Goal: Information Seeking & Learning: Learn about a topic

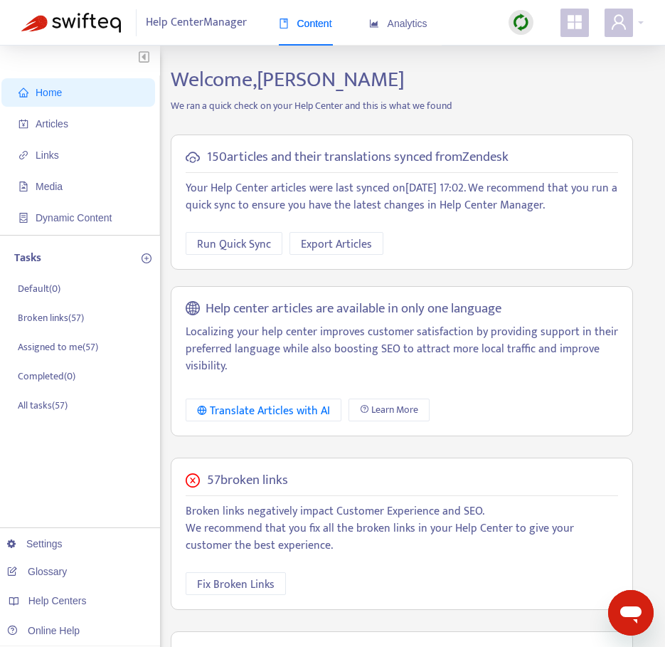
click at [573, 27] on icon "appstore" at bounding box center [575, 22] width 14 height 14
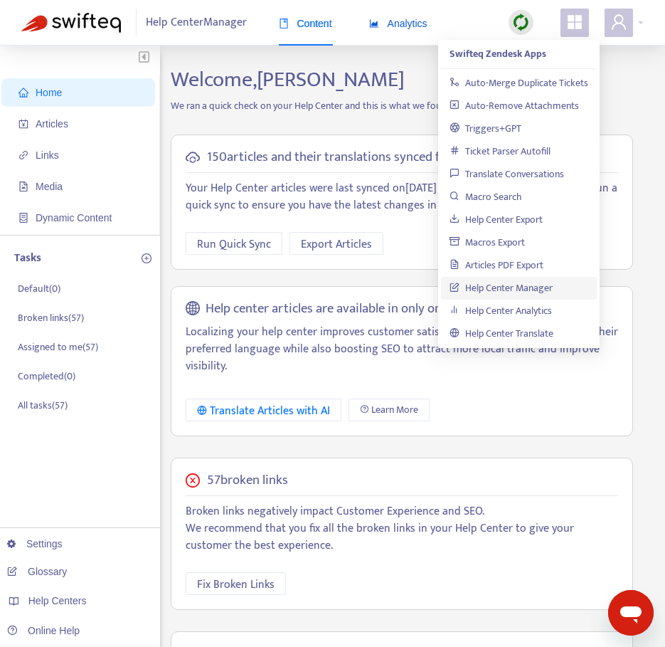
click at [413, 18] on span "Analytics" at bounding box center [398, 23] width 58 height 11
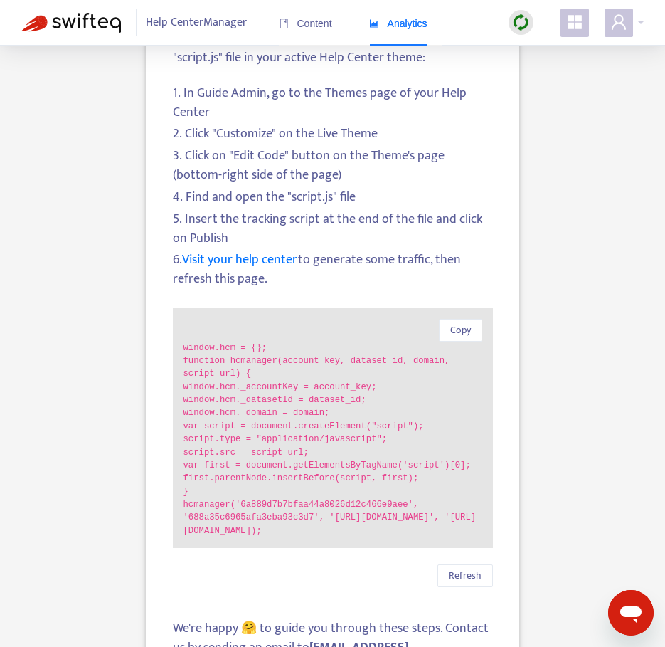
scroll to position [214, 0]
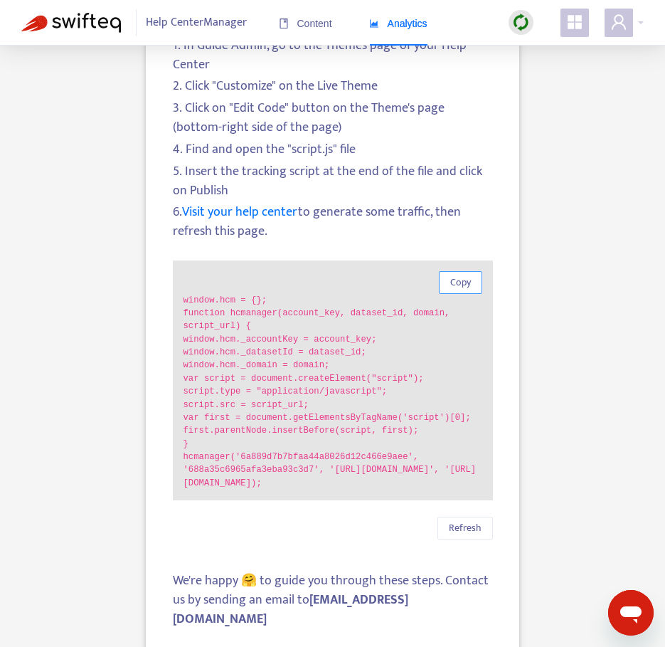
click at [463, 287] on span "Copy" at bounding box center [460, 283] width 21 height 16
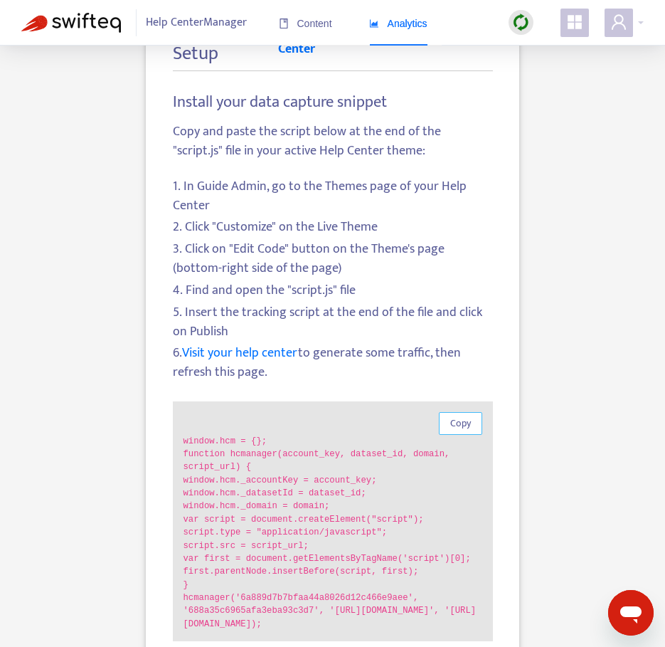
scroll to position [72, 0]
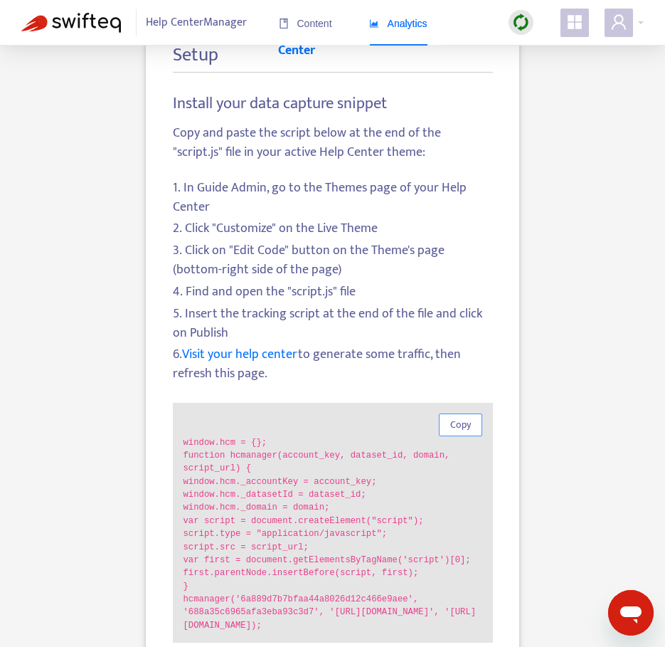
click at [469, 424] on span "Copy" at bounding box center [460, 425] width 21 height 16
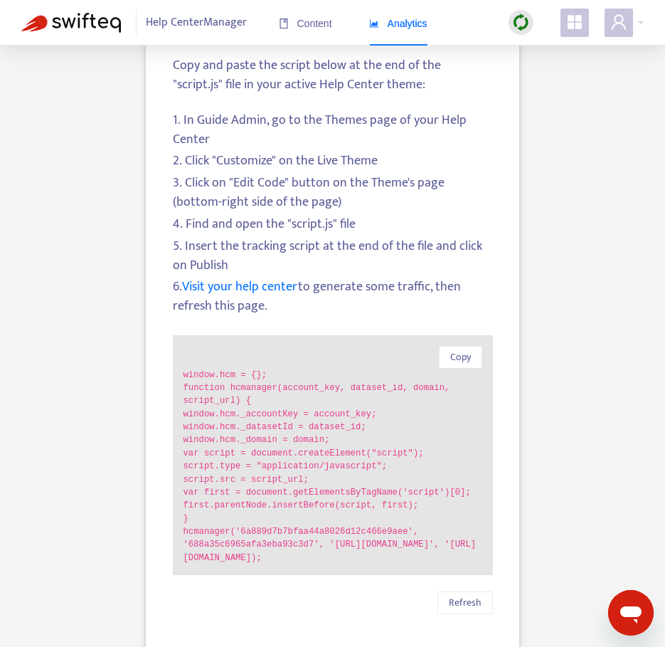
scroll to position [214, 0]
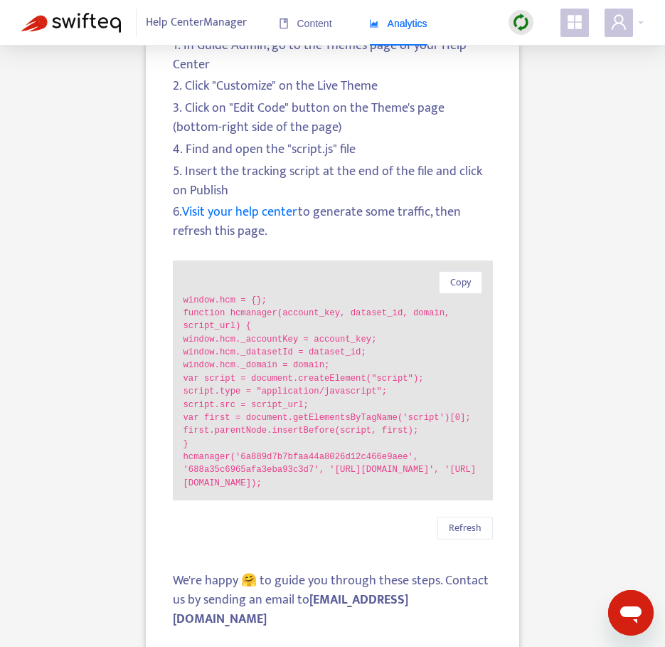
click at [524, 20] on img at bounding box center [521, 23] width 18 height 18
click at [549, 53] on link "Quick Sync" at bounding box center [550, 51] width 60 height 16
click at [588, 136] on div "Analytics Setup How to Set Up Analytics in your Help Center Install your data c…" at bounding box center [332, 259] width 623 height 813
click at [401, 23] on span "Analytics" at bounding box center [398, 23] width 58 height 11
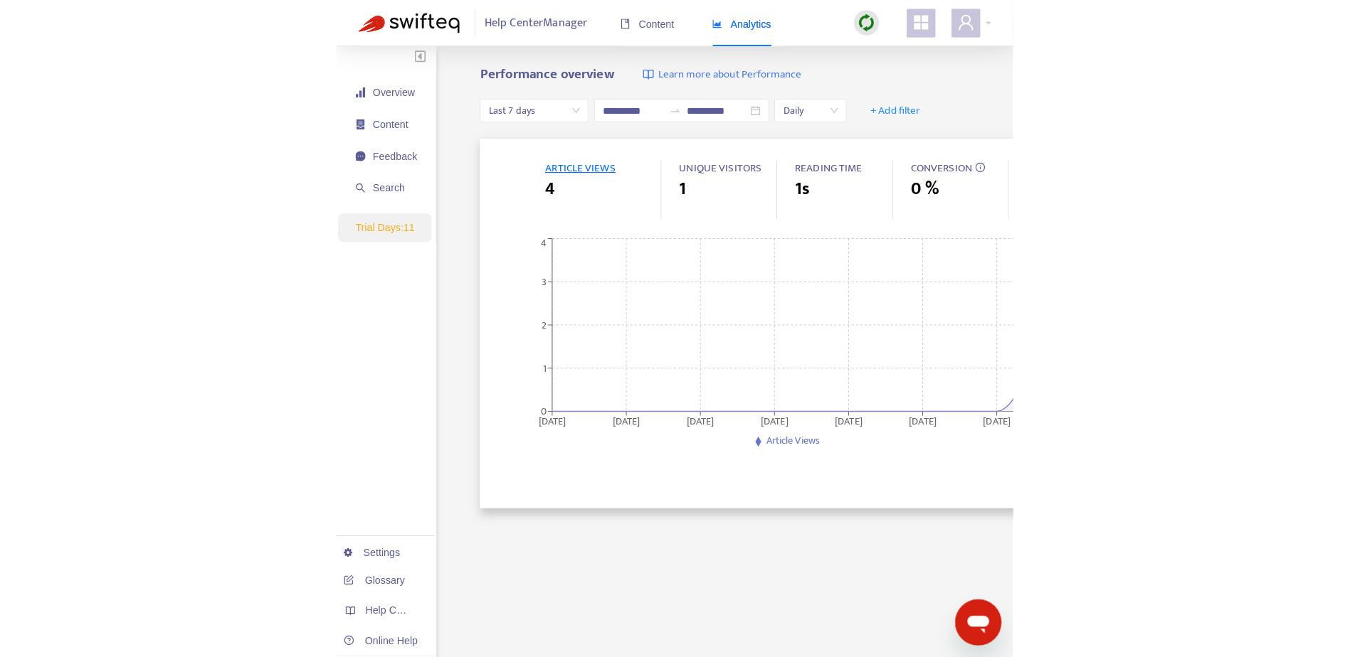
scroll to position [0, 0]
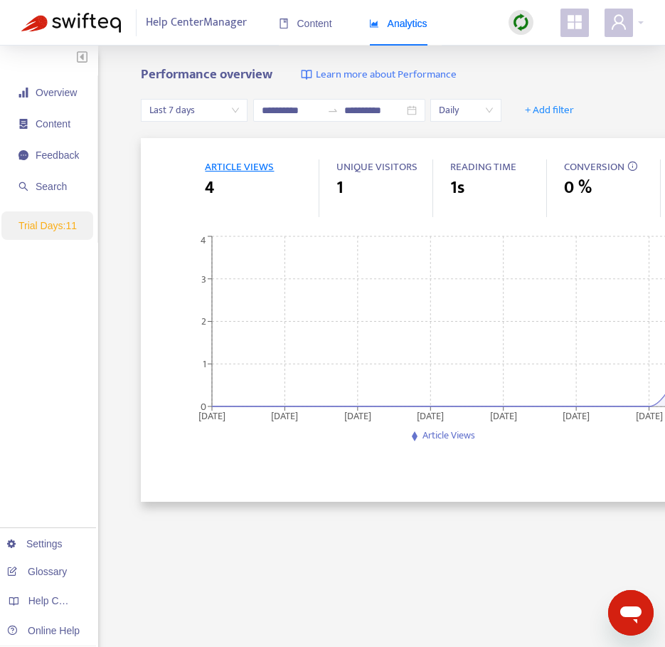
click at [227, 167] on span "ARTICLE VIEWS" at bounding box center [239, 167] width 69 height 18
click at [205, 189] on span "4" at bounding box center [209, 188] width 9 height 26
click at [211, 164] on span "ARTICLE VIEWS" at bounding box center [239, 167] width 69 height 18
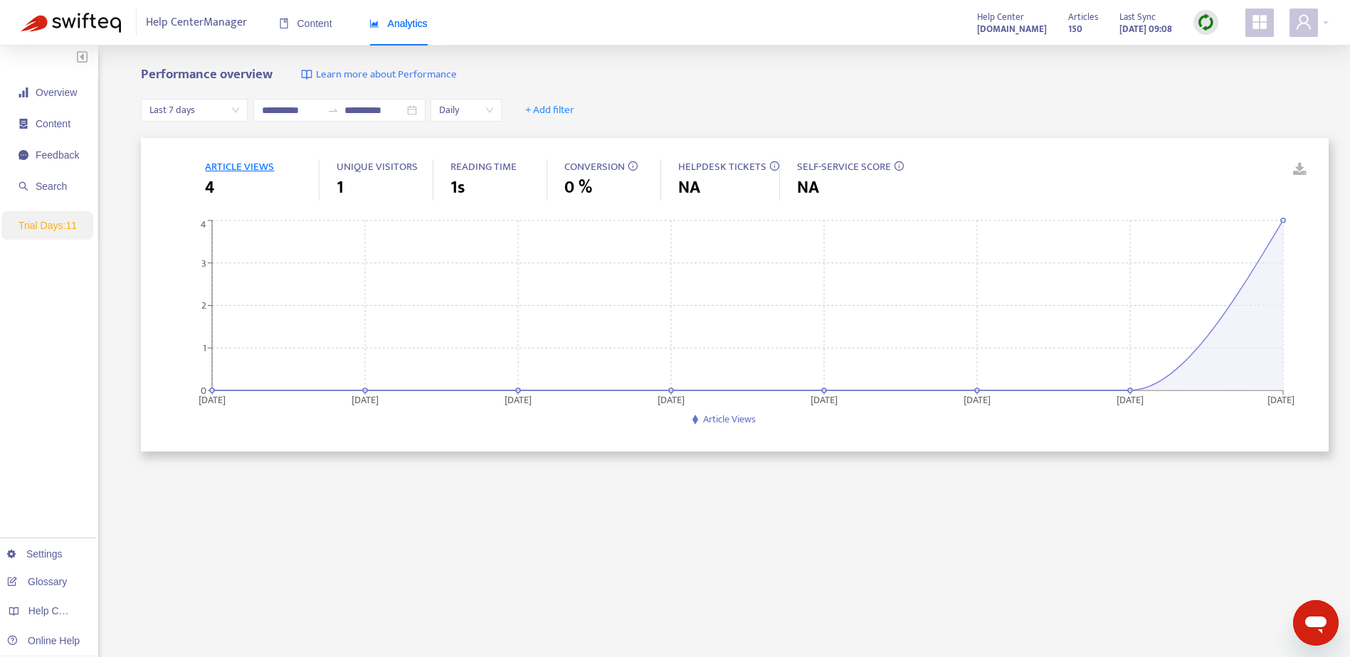
click at [718, 419] on span "Article Views" at bounding box center [729, 419] width 53 height 16
click at [223, 171] on span "ARTICLE VIEWS" at bounding box center [239, 167] width 69 height 18
click at [223, 166] on span "ARTICLE VIEWS" at bounding box center [239, 167] width 69 height 18
click at [251, 170] on span "ARTICLE VIEWS" at bounding box center [239, 167] width 69 height 18
click at [45, 94] on span "Overview" at bounding box center [56, 92] width 41 height 11
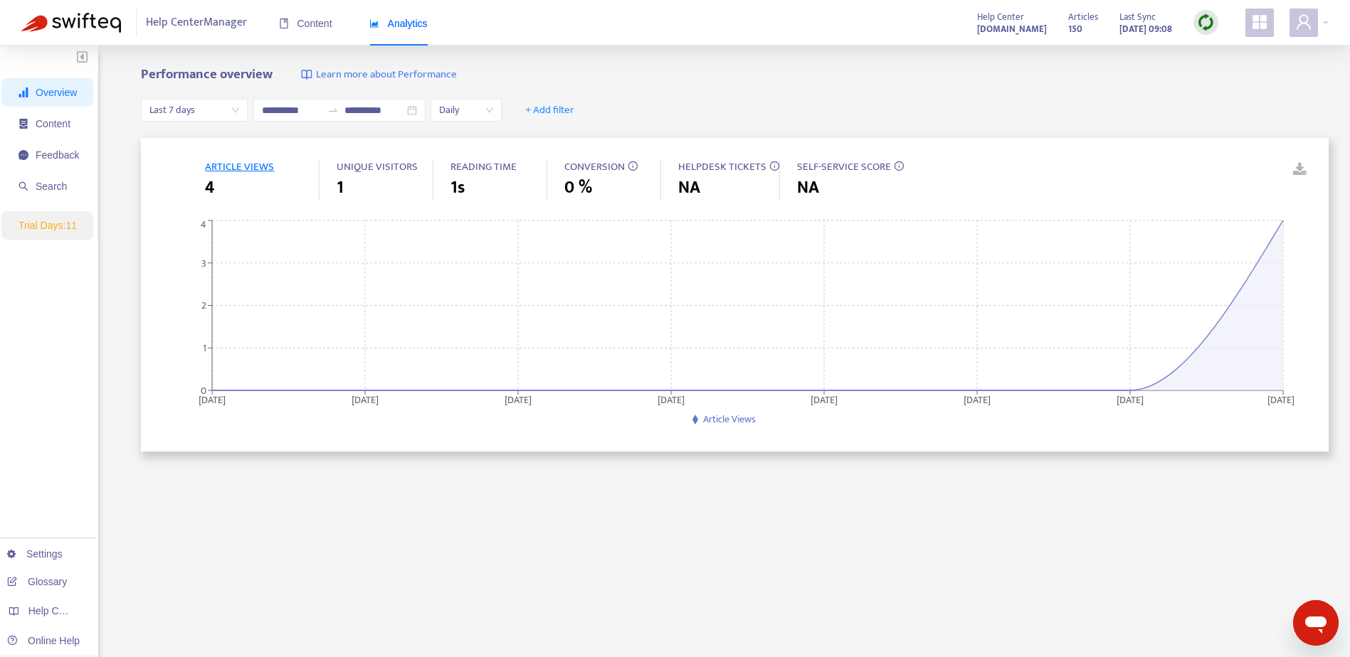
click at [219, 166] on span "ARTICLE VIEWS" at bounding box center [239, 167] width 69 height 18
click at [58, 129] on span "Content" at bounding box center [53, 123] width 35 height 11
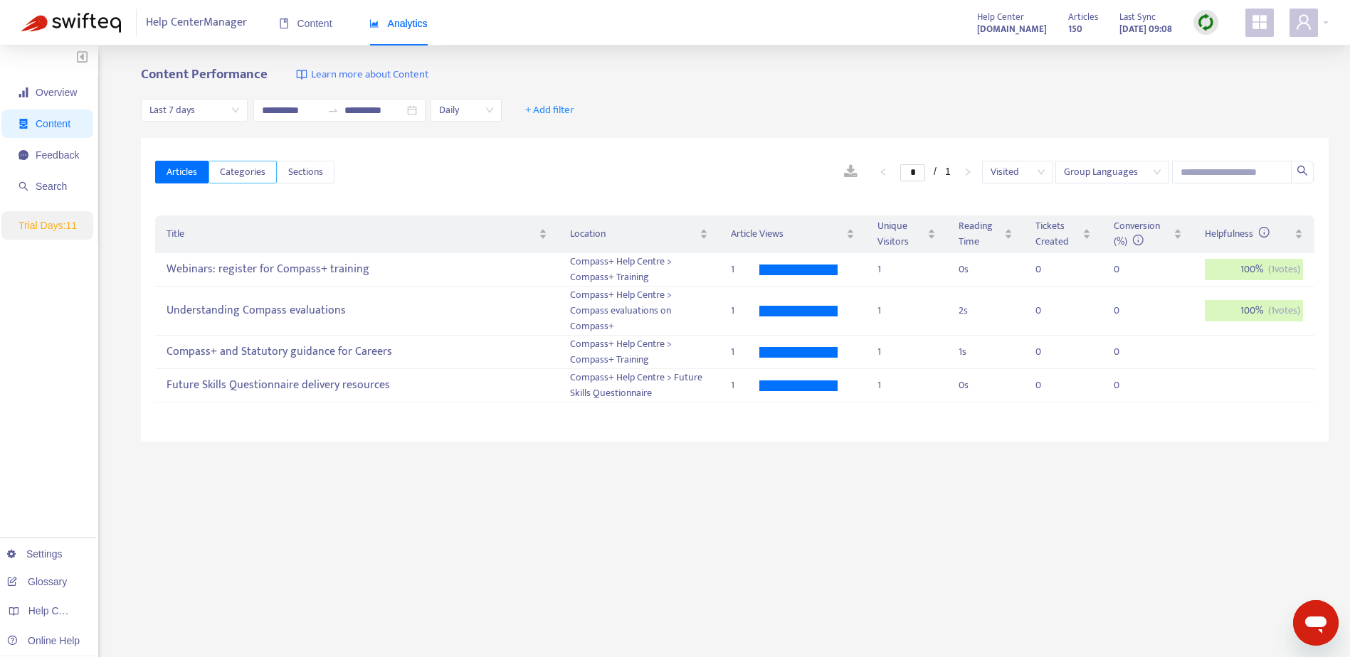
click at [236, 168] on span "Categories" at bounding box center [243, 172] width 46 height 16
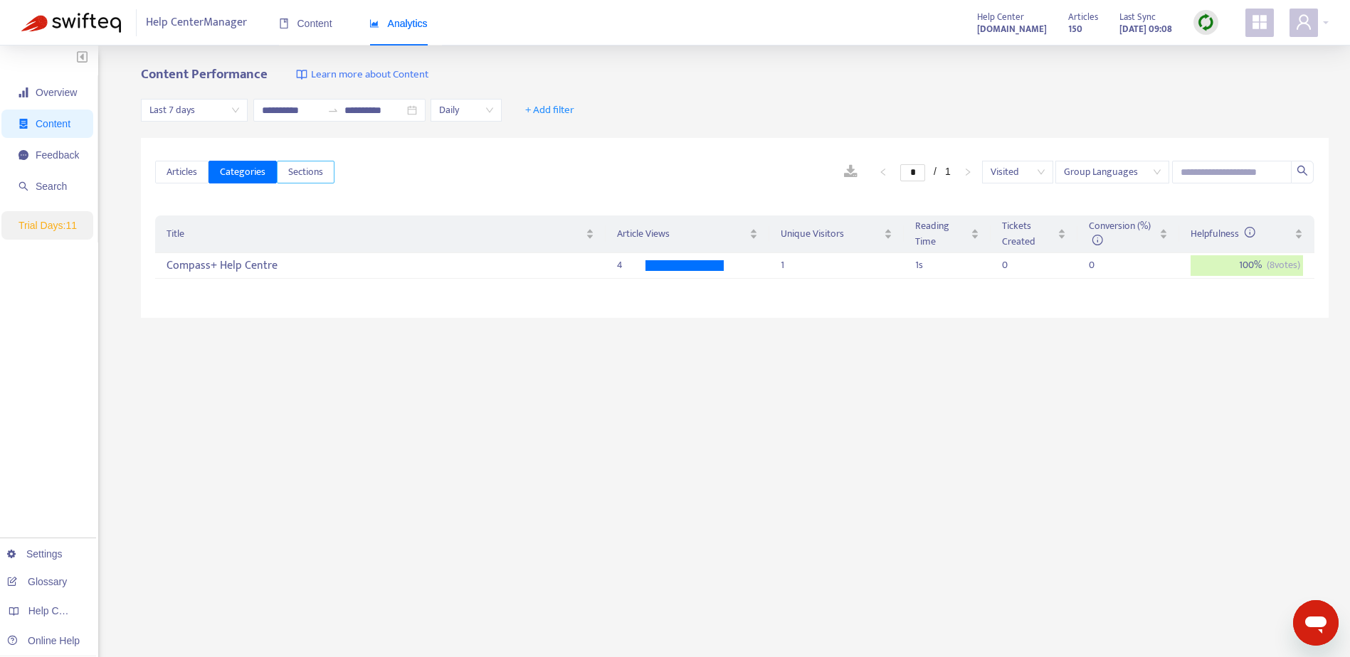
click at [314, 169] on span "Sections" at bounding box center [305, 172] width 35 height 16
